Goal: Ask a question

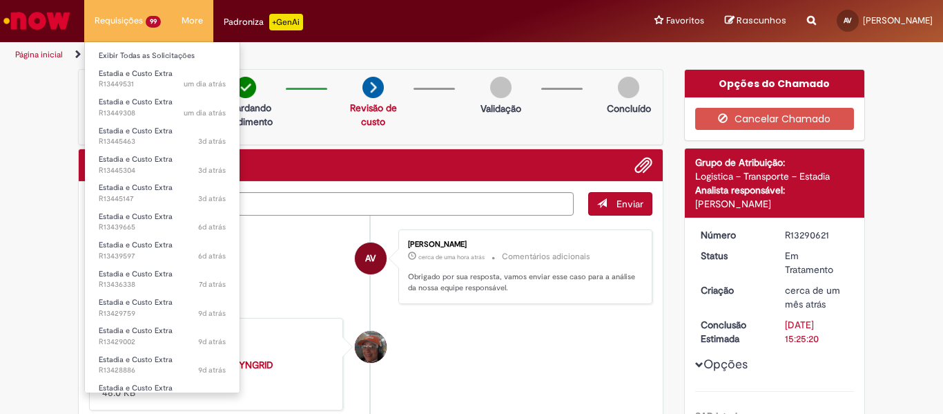
scroll to position [69, 0]
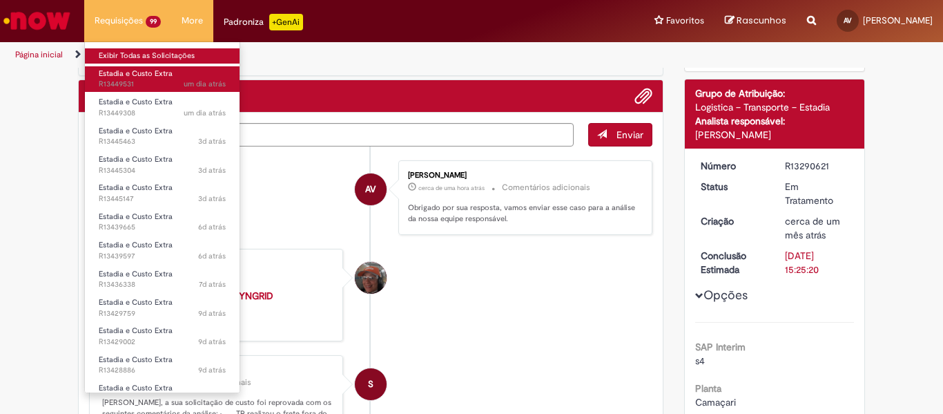
drag, startPoint x: 102, startPoint y: 68, endPoint x: 107, endPoint y: 58, distance: 10.8
click at [104, 66] on link "Estadia e Custo Extra um dia atrás um dia atrás R13449531" at bounding box center [162, 79] width 155 height 26
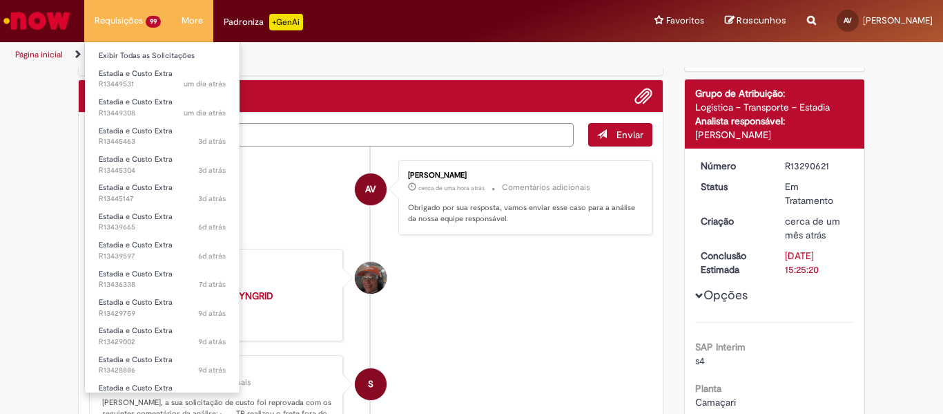
click at [126, 45] on ul "Exibir Todas as Solicitações Estadia e Custo Extra um dia atrás um dia atrás R1…" at bounding box center [162, 216] width 156 height 351
click at [125, 52] on link "Exibir Todas as Solicitações" at bounding box center [162, 55] width 155 height 15
click at [124, 52] on link "Exibir Todas as Solicitações" at bounding box center [162, 55] width 155 height 15
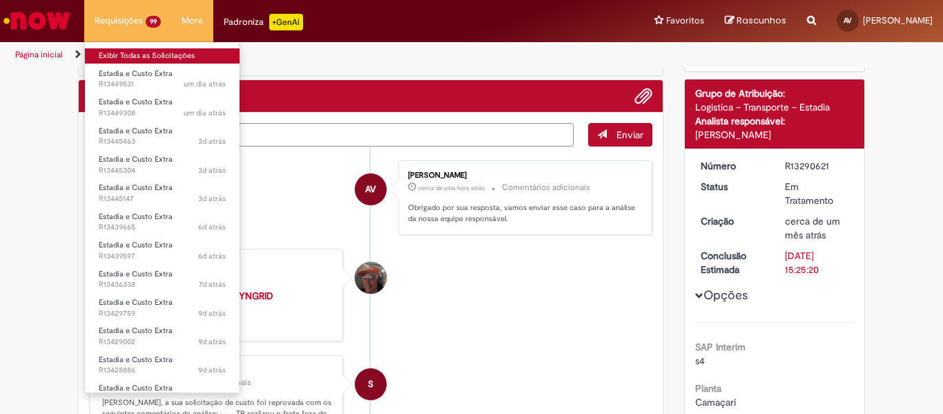
click at [124, 52] on link "Exibir Todas as Solicitações" at bounding box center [162, 55] width 155 height 15
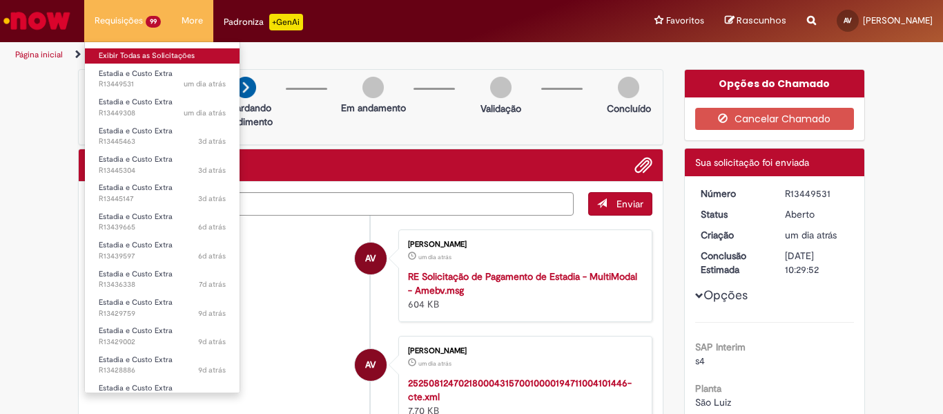
click at [129, 52] on link "Exibir Todas as Solicitações" at bounding box center [162, 55] width 155 height 15
click at [143, 48] on link "Exibir Todas as Solicitações" at bounding box center [162, 55] width 155 height 15
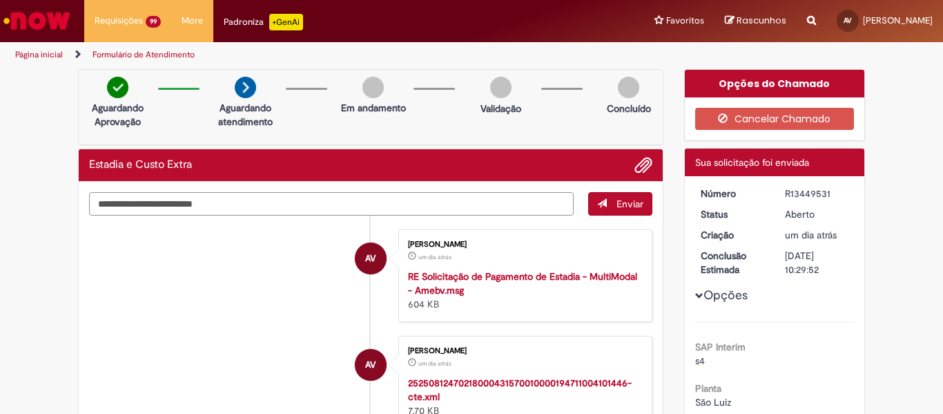
click at [178, 209] on textarea "Digite sua mensagem aqui..." at bounding box center [331, 203] width 485 height 23
paste textarea "*********"
type textarea "*********"
click at [617, 207] on span "Enviar" at bounding box center [630, 203] width 27 height 12
